Goal: Transaction & Acquisition: Purchase product/service

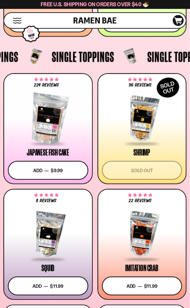
scroll to position [499, 0]
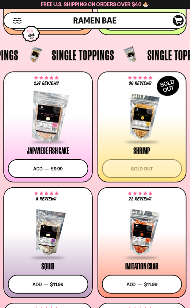
click at [133, 97] on div at bounding box center [142, 117] width 80 height 51
click at [127, 137] on div at bounding box center [142, 117] width 80 height 51
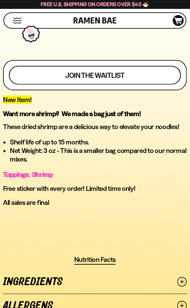
scroll to position [385, 0]
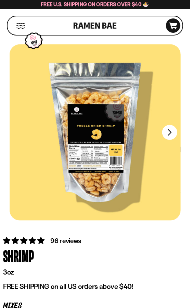
click at [23, 26] on button "Mobile Menu Trigger" at bounding box center [20, 26] width 9 height 6
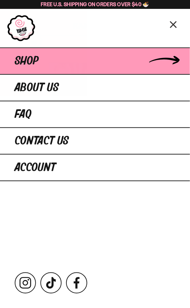
click at [35, 65] on span "Shop" at bounding box center [27, 61] width 24 height 12
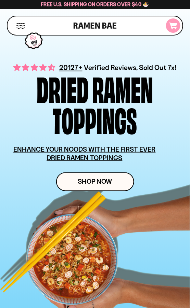
click at [169, 28] on icon "D0381C2F-513E-4F90-8A41-6F0A75DCBAAA" at bounding box center [173, 26] width 18 height 7
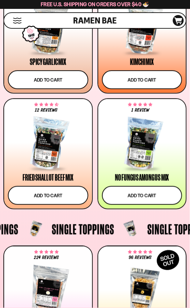
scroll to position [329, 0]
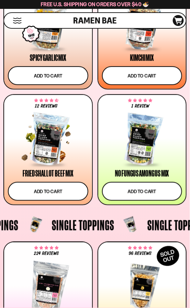
click at [57, 147] on div at bounding box center [48, 139] width 80 height 51
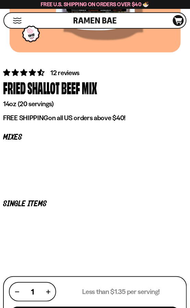
scroll to position [178, 0]
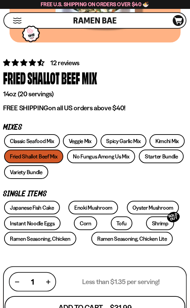
drag, startPoint x: 102, startPoint y: 304, endPoint x: 102, endPoint y: 300, distance: 3.4
click at [102, 304] on button "Add To Cart - $31.99" at bounding box center [94, 307] width 180 height 23
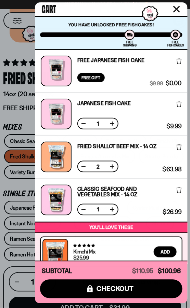
click at [176, 106] on icon at bounding box center [178, 104] width 5 height 6
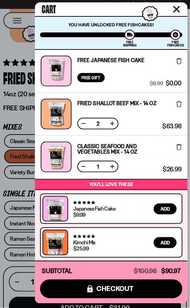
click at [176, 148] on icon at bounding box center [178, 147] width 5 height 6
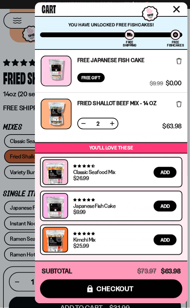
click at [84, 123] on button at bounding box center [83, 123] width 7 height 7
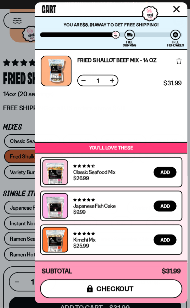
click at [115, 295] on button "icons8-lock checkout" at bounding box center [111, 289] width 142 height 19
